Goal: Transaction & Acquisition: Purchase product/service

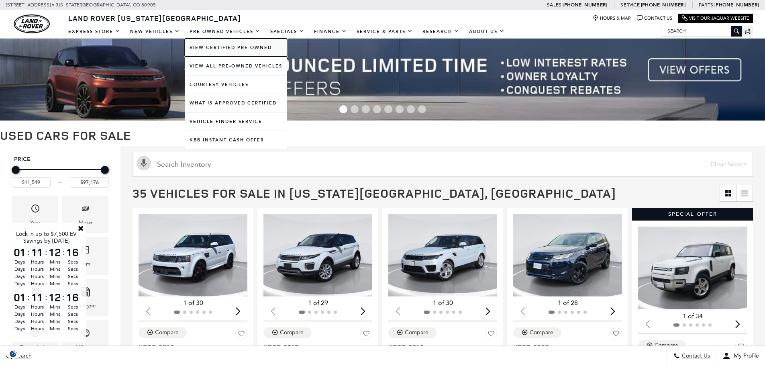
click at [232, 50] on link "View Certified Pre-Owned" at bounding box center [236, 48] width 102 height 18
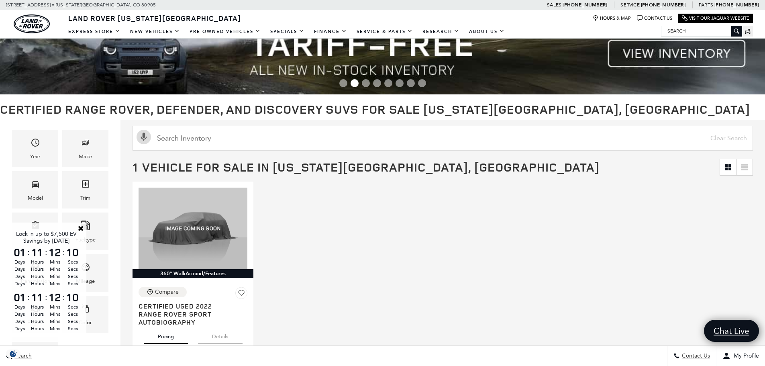
scroll to position [80, 0]
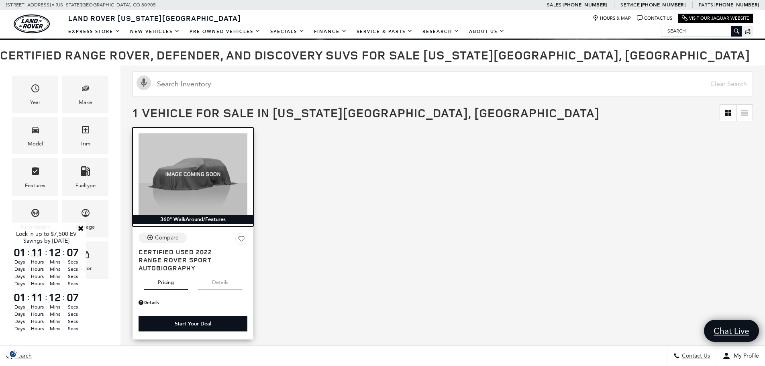
click at [188, 168] on div at bounding box center [192, 171] width 121 height 88
